Goal: Find specific page/section: Find specific page/section

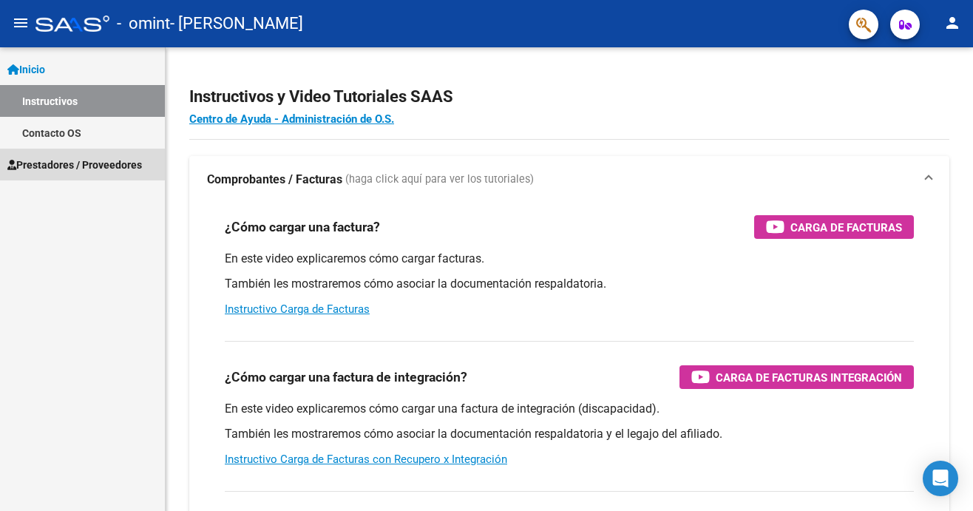
click at [49, 164] on span "Prestadores / Proveedores" at bounding box center [74, 165] width 135 height 16
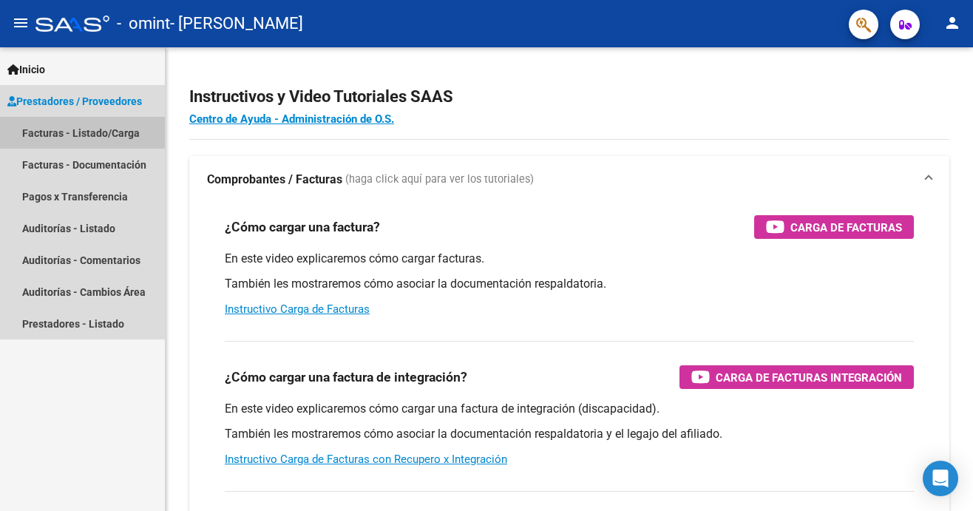
click at [65, 132] on link "Facturas - Listado/Carga" at bounding box center [82, 133] width 165 height 32
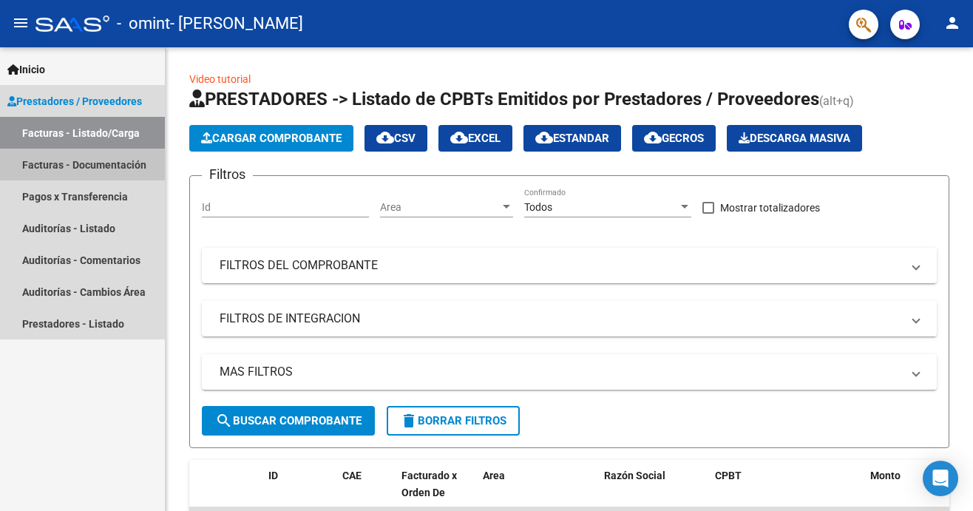
click at [60, 162] on link "Facturas - Documentación" at bounding box center [82, 165] width 165 height 32
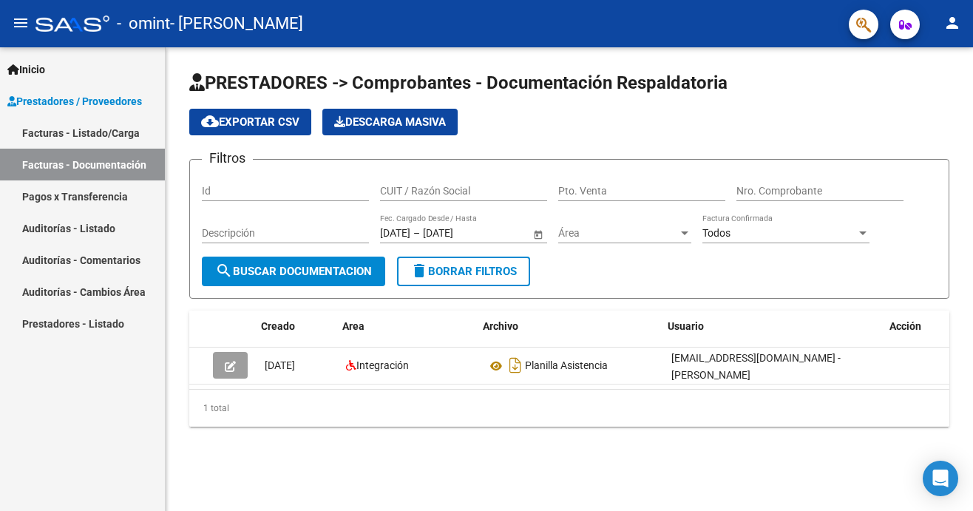
scroll to position [0, 53]
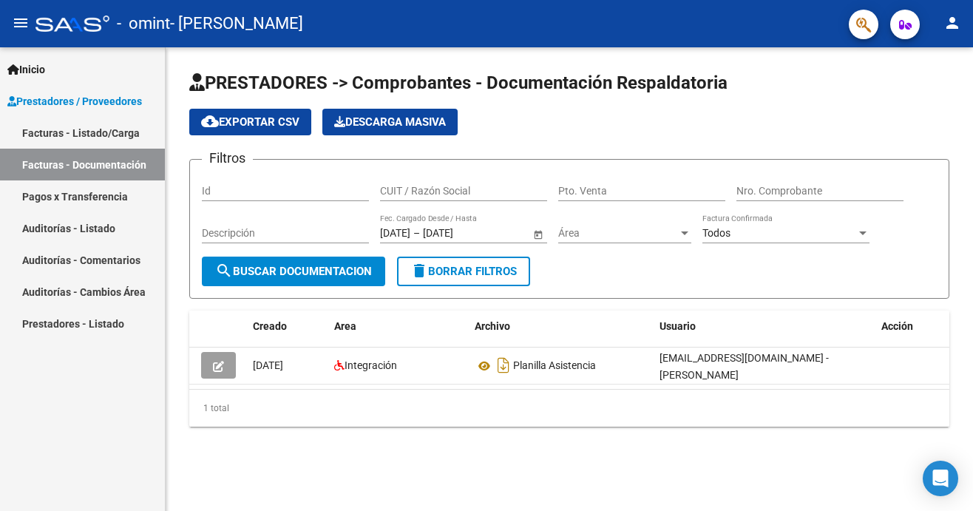
click at [943, 382] on datatable-body "23642 [DATE] Integración Planilla Asistencia [EMAIL_ADDRESS][DOMAIN_NAME] - [PE…" at bounding box center [569, 367] width 760 height 41
click at [941, 383] on datatable-body "23642 [DATE] Integración Planilla Asistencia [EMAIL_ADDRESS][DOMAIN_NAME] - [PE…" at bounding box center [569, 367] width 760 height 41
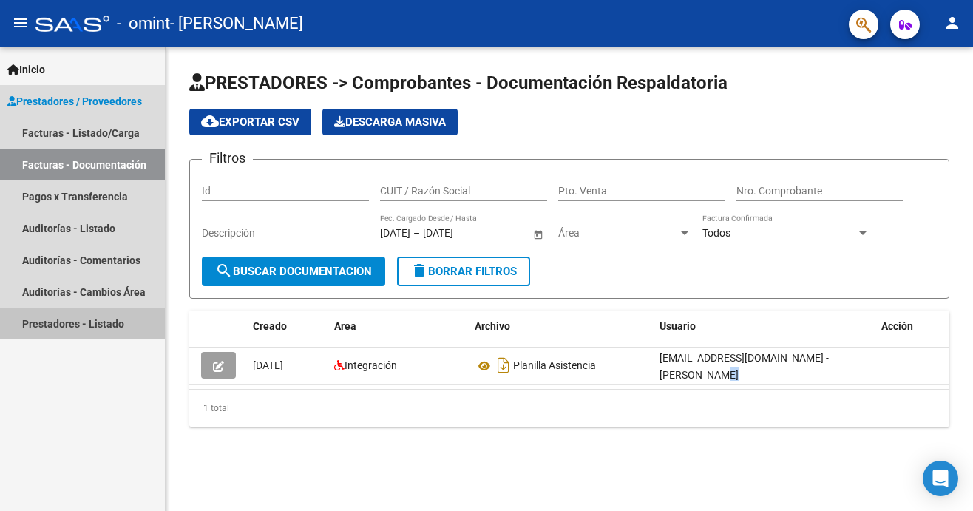
click at [44, 323] on link "Prestadores - Listado" at bounding box center [82, 323] width 165 height 32
